Goal: Task Accomplishment & Management: Complete application form

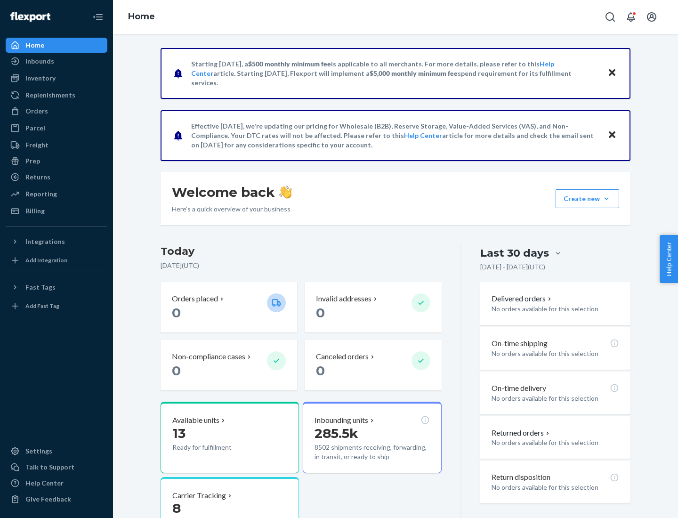
click at [606, 199] on button "Create new Create new inbound Create new order Create new product" at bounding box center [587, 198] width 64 height 19
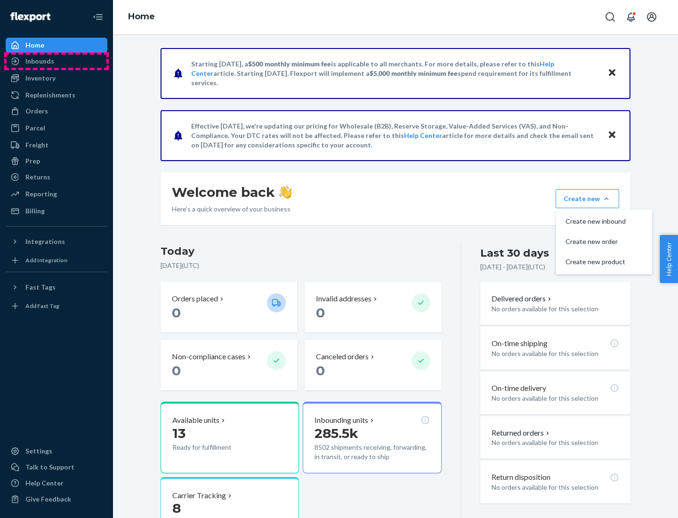
click at [56, 61] on div "Inbounds" at bounding box center [57, 61] width 100 height 13
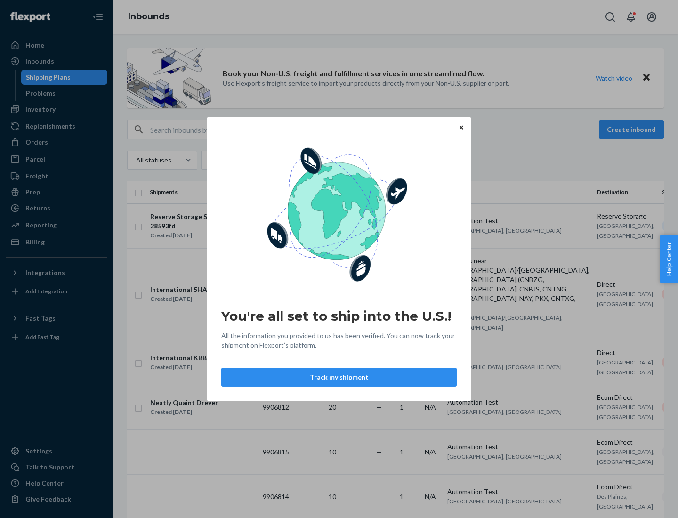
click at [339, 377] on button "Track my shipment" at bounding box center [338, 377] width 235 height 19
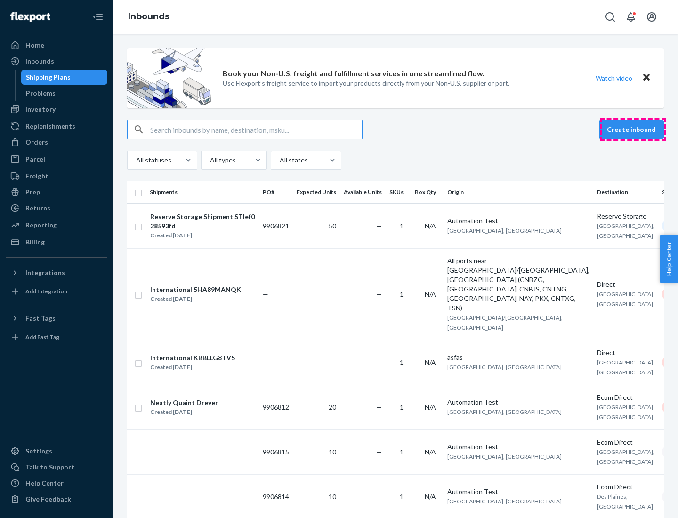
click at [633, 129] on button "Create inbound" at bounding box center [631, 129] width 65 height 19
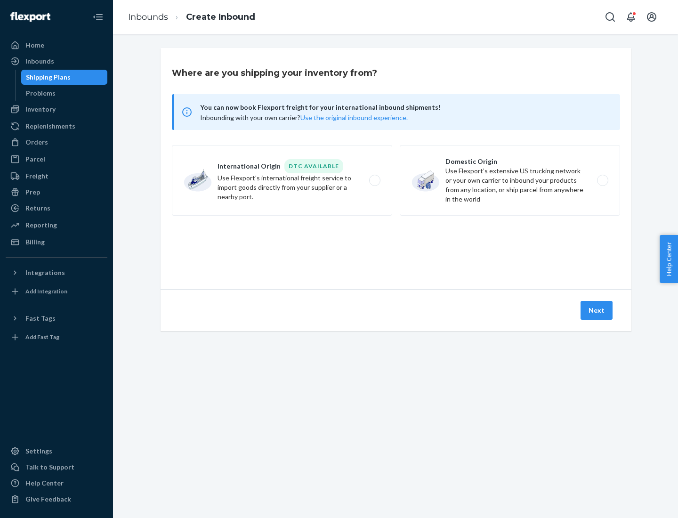
click at [282, 180] on label "International Origin DTC Available Use Flexport's international freight service…" at bounding box center [282, 180] width 220 height 71
click at [374, 180] on input "International Origin DTC Available Use Flexport's international freight service…" at bounding box center [377, 180] width 6 height 6
radio input "true"
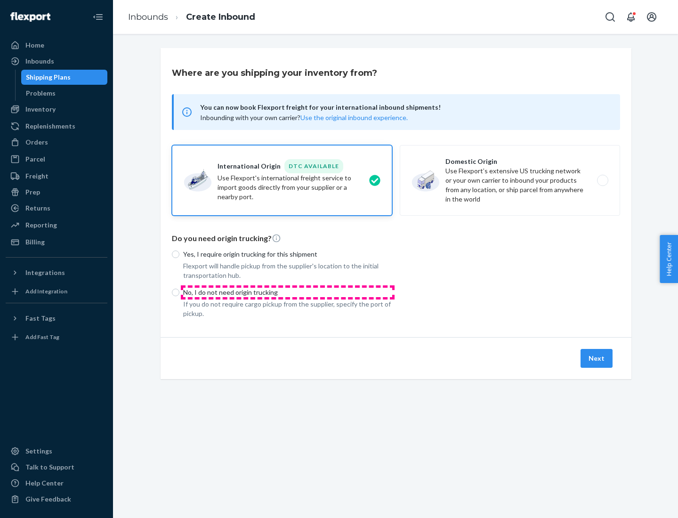
click at [288, 292] on p "No, I do not need origin trucking" at bounding box center [287, 292] width 209 height 9
click at [179, 292] on input "No, I do not need origin trucking" at bounding box center [176, 293] width 8 height 8
radio input "true"
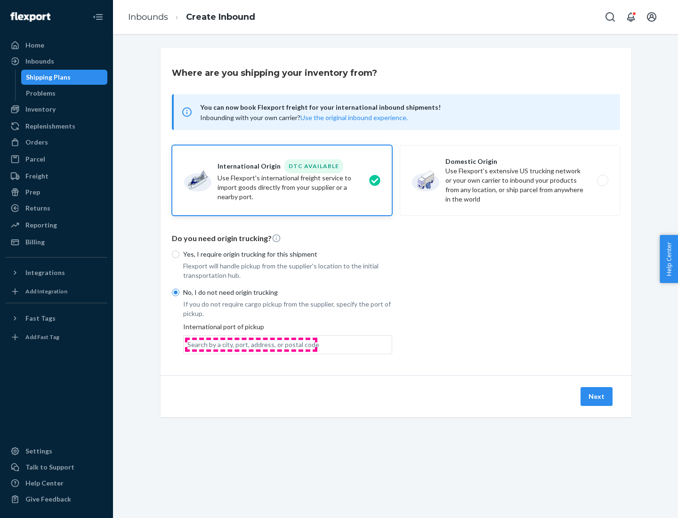
click at [251, 344] on div "Search by a city, port, address, or postal code" at bounding box center [253, 344] width 132 height 9
click at [188, 344] on input "Search by a city, port, address, or postal code" at bounding box center [187, 344] width 1 height 9
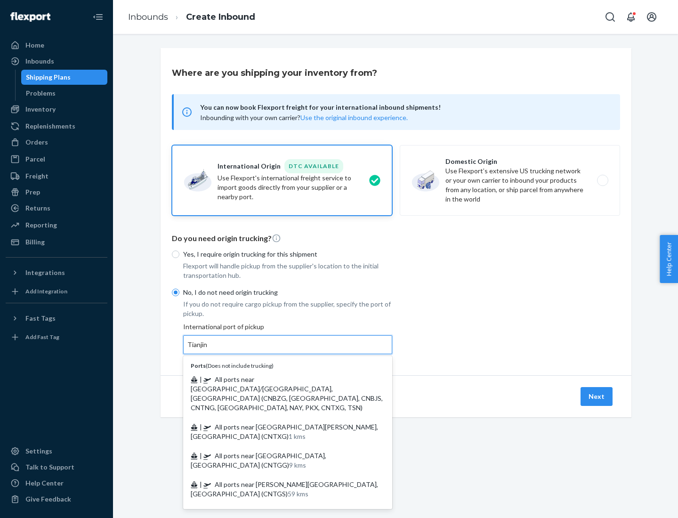
click at [278, 379] on span "| All ports near [GEOGRAPHIC_DATA]/[GEOGRAPHIC_DATA], [GEOGRAPHIC_DATA] (CNBZG,…" at bounding box center [287, 393] width 192 height 36
click at [208, 349] on input "Tianjin" at bounding box center [197, 344] width 21 height 9
type input "All ports near [GEOGRAPHIC_DATA]/[GEOGRAPHIC_DATA], [GEOGRAPHIC_DATA] (CNBZG, […"
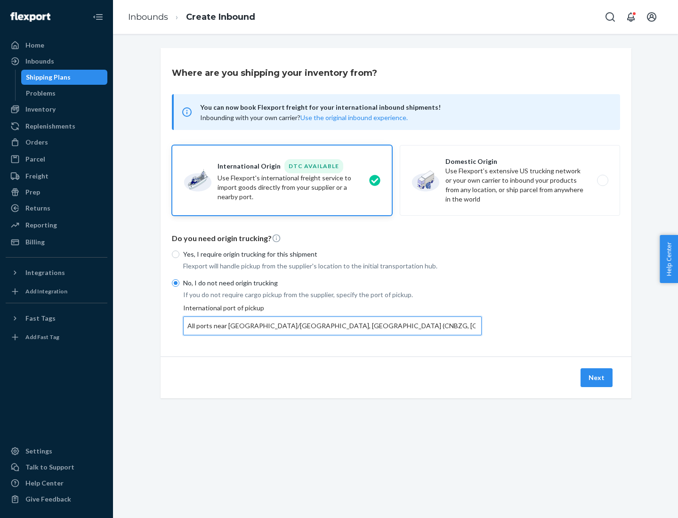
click at [597, 377] on button "Next" at bounding box center [596, 377] width 32 height 19
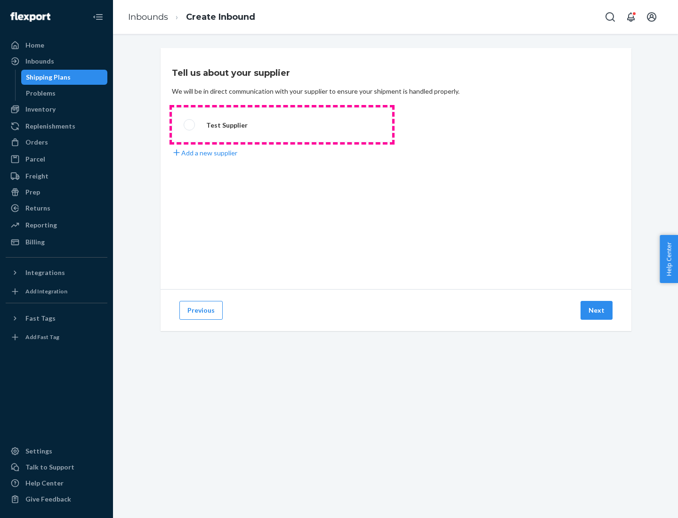
click at [282, 125] on label "Test Supplier" at bounding box center [282, 124] width 220 height 35
click at [190, 125] on input "Test Supplier" at bounding box center [187, 125] width 6 height 6
radio input "true"
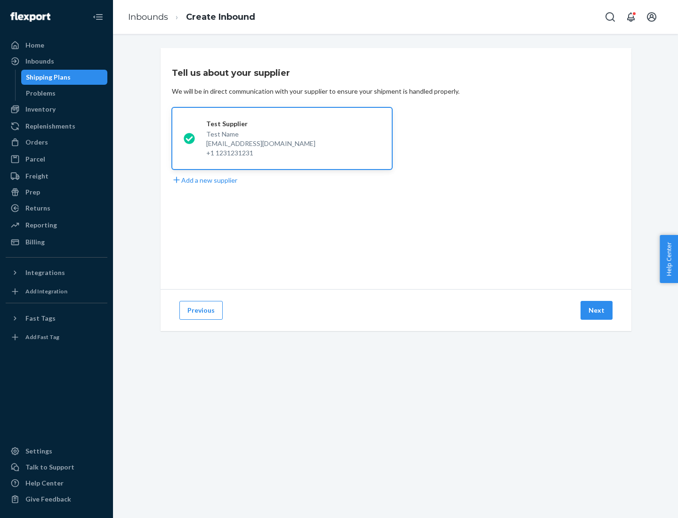
click at [597, 310] on button "Next" at bounding box center [596, 310] width 32 height 19
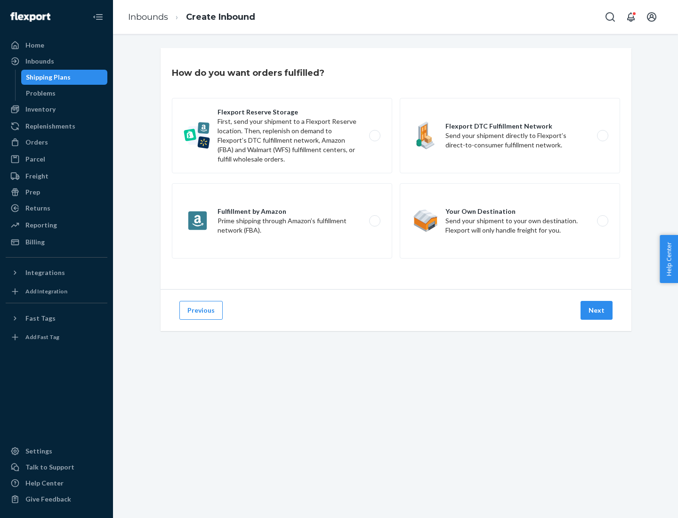
click at [396, 169] on div "Flexport Reserve Storage First, send your shipment to a Flexport Reserve locati…" at bounding box center [396, 179] width 448 height 163
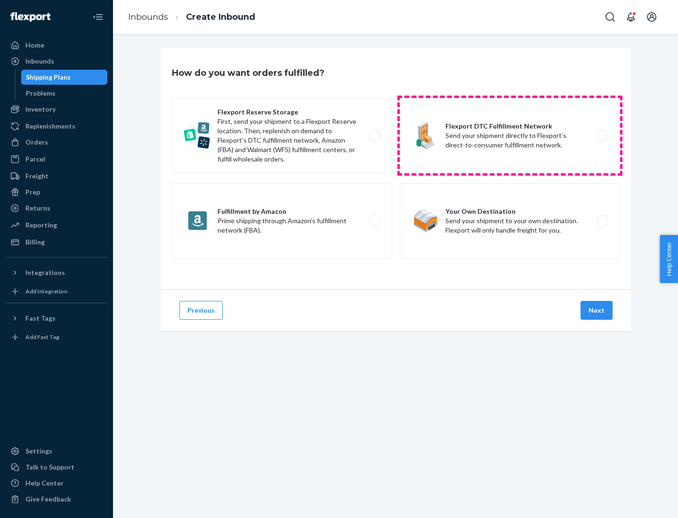
click at [510, 136] on label "Flexport DTC Fulfillment Network Send your shipment directly to Flexport’s dire…" at bounding box center [510, 135] width 220 height 75
click at [602, 136] on input "Flexport DTC Fulfillment Network Send your shipment directly to Flexport’s dire…" at bounding box center [605, 136] width 6 height 6
radio input "true"
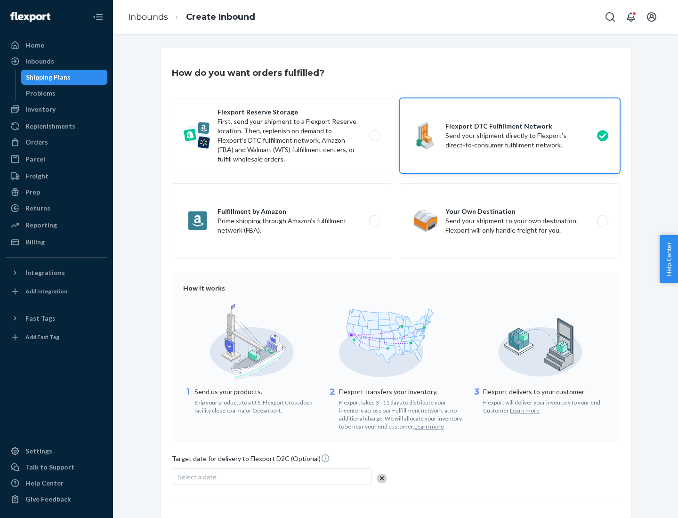
scroll to position [69, 0]
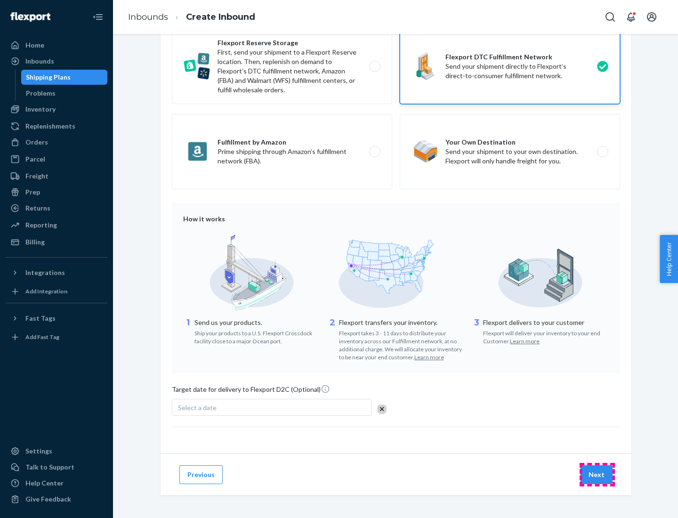
click at [597, 474] on button "Next" at bounding box center [596, 474] width 32 height 19
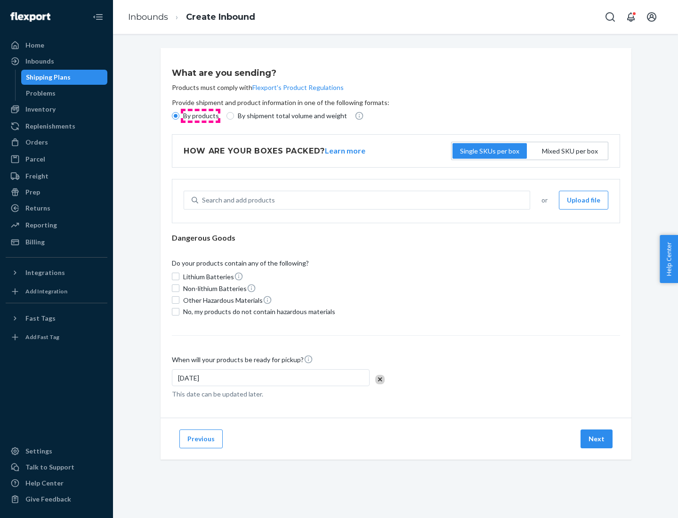
click at [200, 116] on p "By products" at bounding box center [201, 115] width 36 height 9
click at [179, 116] on input "By products" at bounding box center [176, 116] width 8 height 8
click at [237, 200] on div "Search and add products" at bounding box center [238, 199] width 73 height 9
click at [203, 200] on input "Search and add products" at bounding box center [202, 199] width 1 height 9
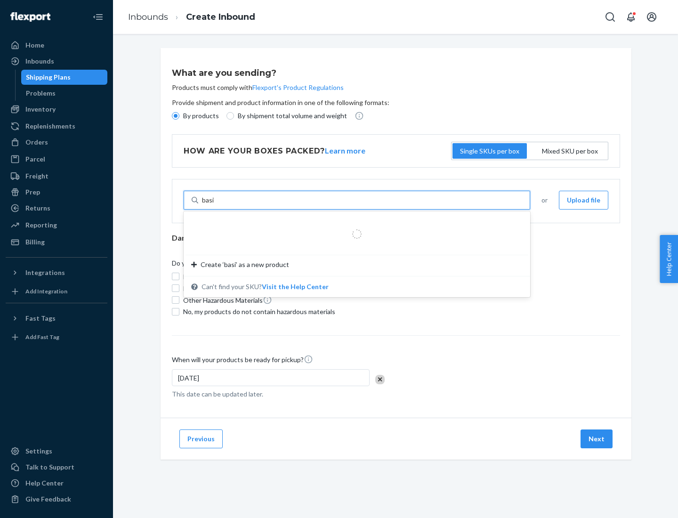
type input "basic"
click at [354, 223] on div "Basic Test Product 1" at bounding box center [353, 222] width 324 height 9
click at [217, 205] on input "basic" at bounding box center [210, 199] width 16 height 9
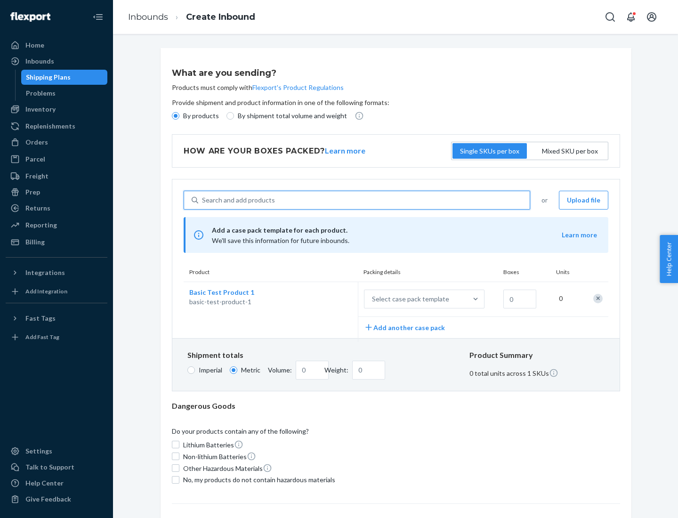
scroll to position [23, 0]
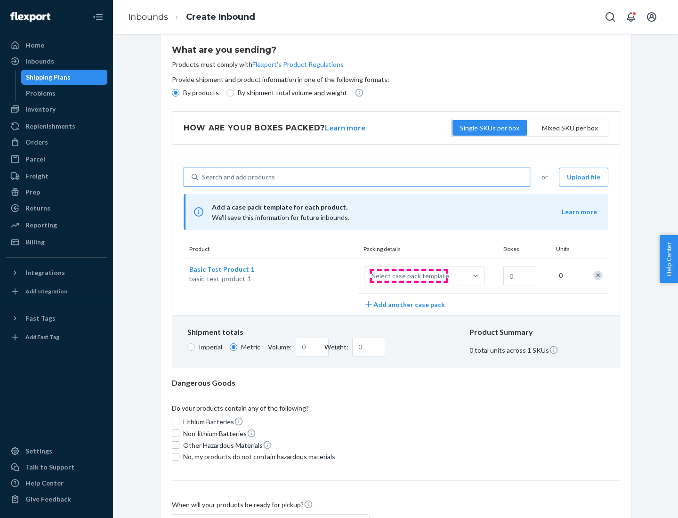
click at [409, 276] on div "Select case pack template" at bounding box center [410, 275] width 77 height 9
click at [325, 276] on input "Select case pack template" at bounding box center [325, 276] width 0 height 0
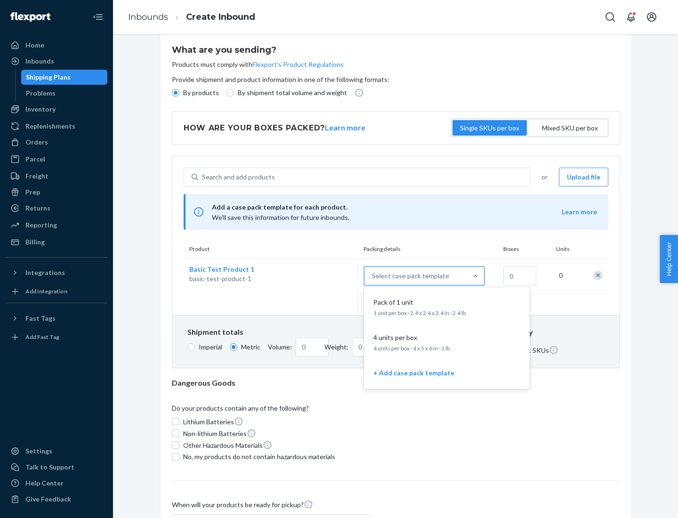
scroll to position [54, 0]
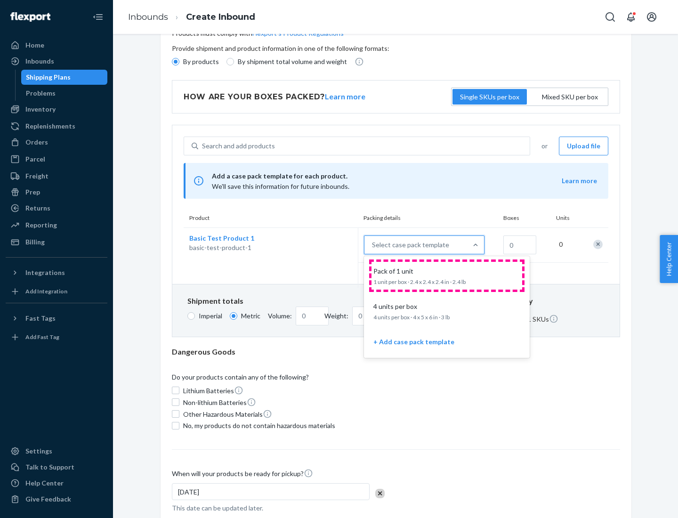
click at [447, 275] on div "Pack of 1 unit" at bounding box center [445, 270] width 151 height 9
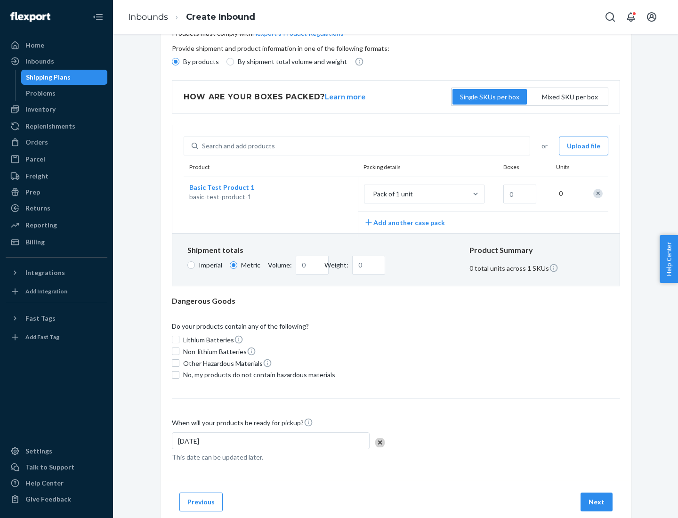
scroll to position [0, 0]
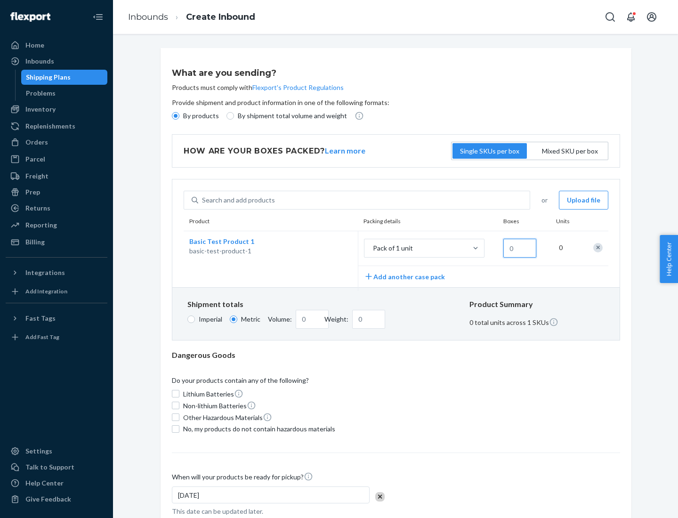
type input "1.09"
type input "1"
type input "10.89"
type input "10"
type input "0.02"
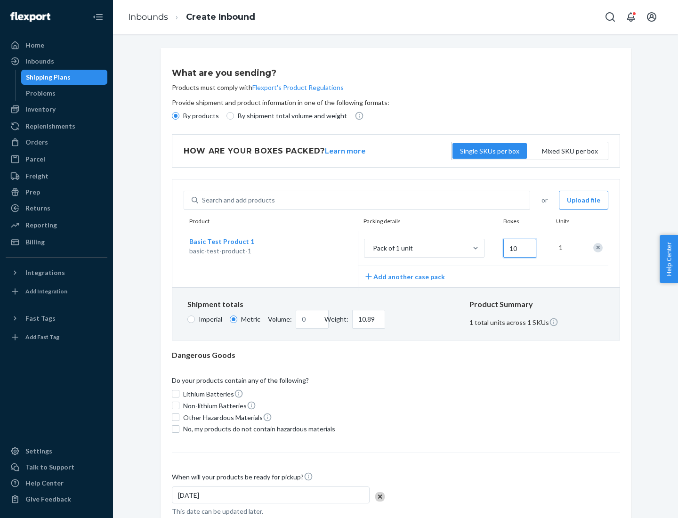
type input "108.86"
type input "100"
type input "0.23"
type input "1088.62"
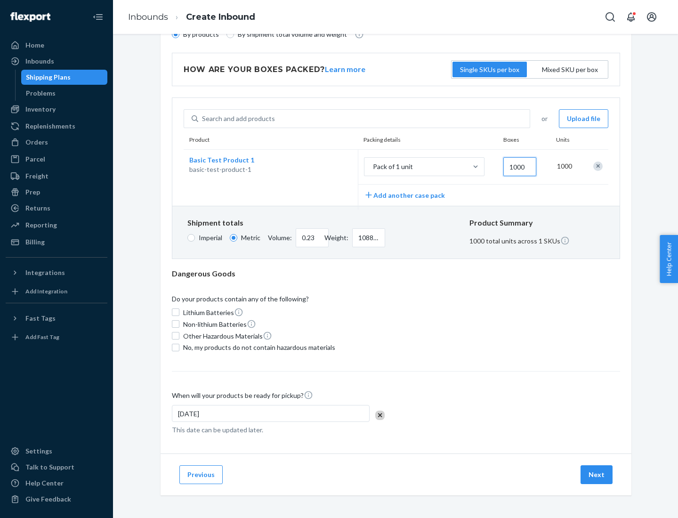
type input "1000"
click at [258, 347] on span "No, my products do not contain hazardous materials" at bounding box center [259, 347] width 152 height 9
click at [179, 347] on input "No, my products do not contain hazardous materials" at bounding box center [176, 348] width 8 height 8
checkbox input "true"
click at [597, 474] on button "Next" at bounding box center [596, 474] width 32 height 19
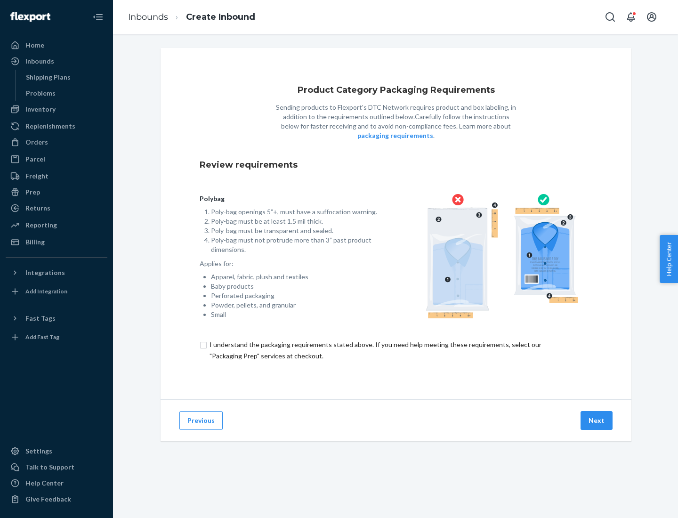
click at [396, 350] on input "checkbox" at bounding box center [396, 350] width 393 height 23
checkbox input "true"
click at [597, 420] on button "Next" at bounding box center [596, 420] width 32 height 19
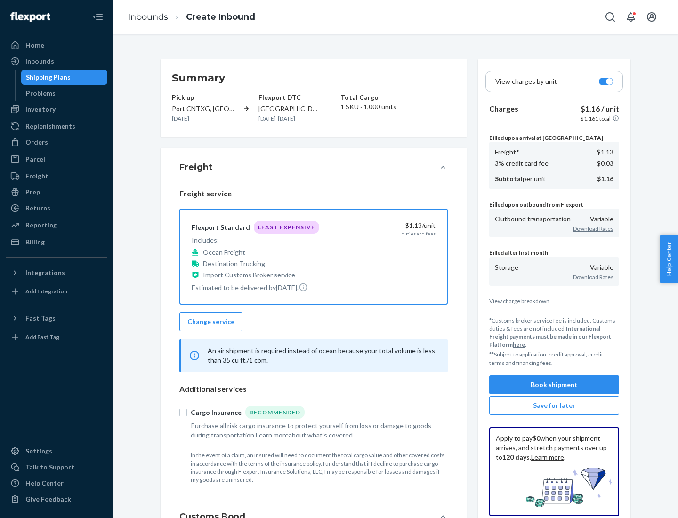
scroll to position [109, 0]
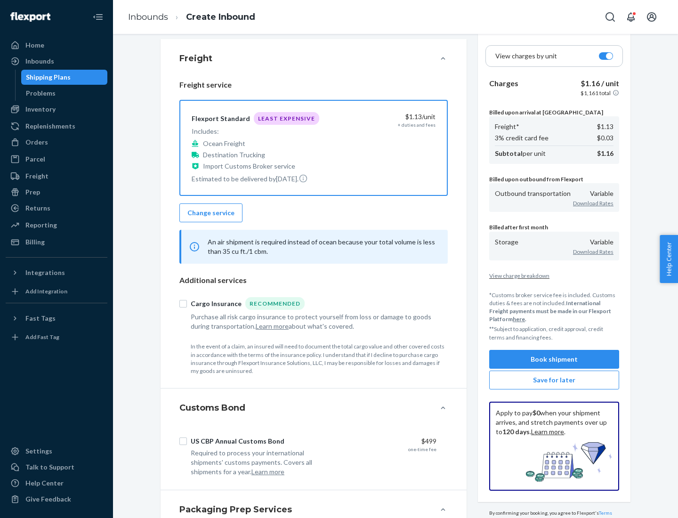
click at [554, 359] on button "Book shipment" at bounding box center [554, 359] width 130 height 19
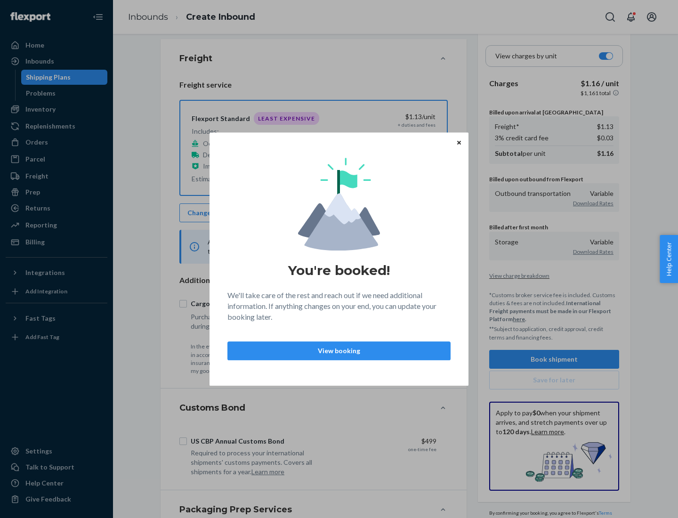
click at [339, 350] on p "View booking" at bounding box center [338, 350] width 207 height 9
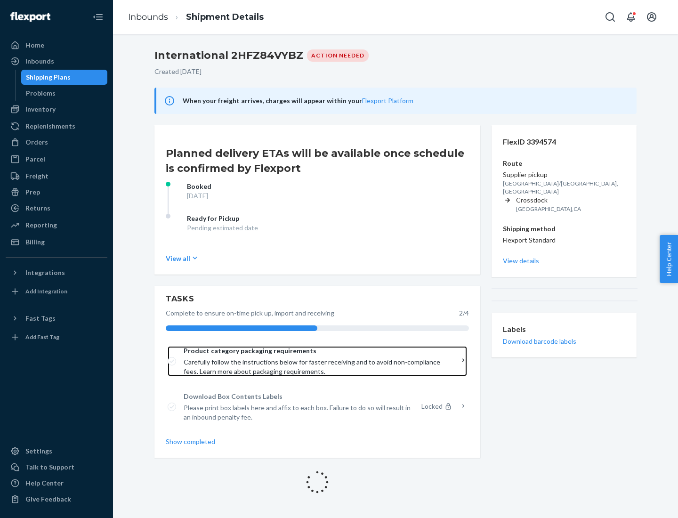
click at [314, 351] on span "Product category packaging requirements" at bounding box center [314, 350] width 261 height 9
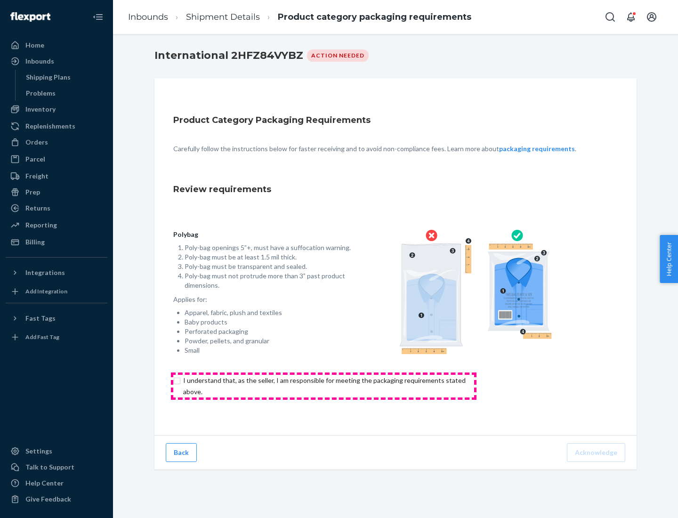
click at [323, 386] on input "checkbox" at bounding box center [329, 386] width 313 height 23
checkbox input "true"
